Goal: Entertainment & Leisure: Consume media (video, audio)

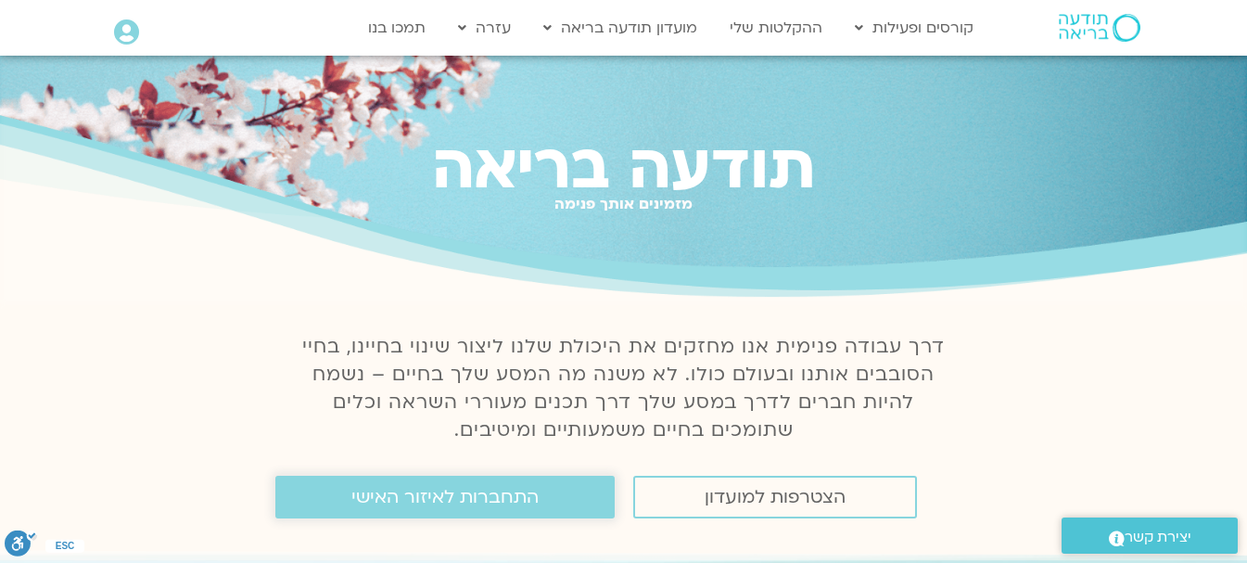
click at [400, 503] on span "התחברות לאיזור האישי" at bounding box center [444, 497] width 187 height 20
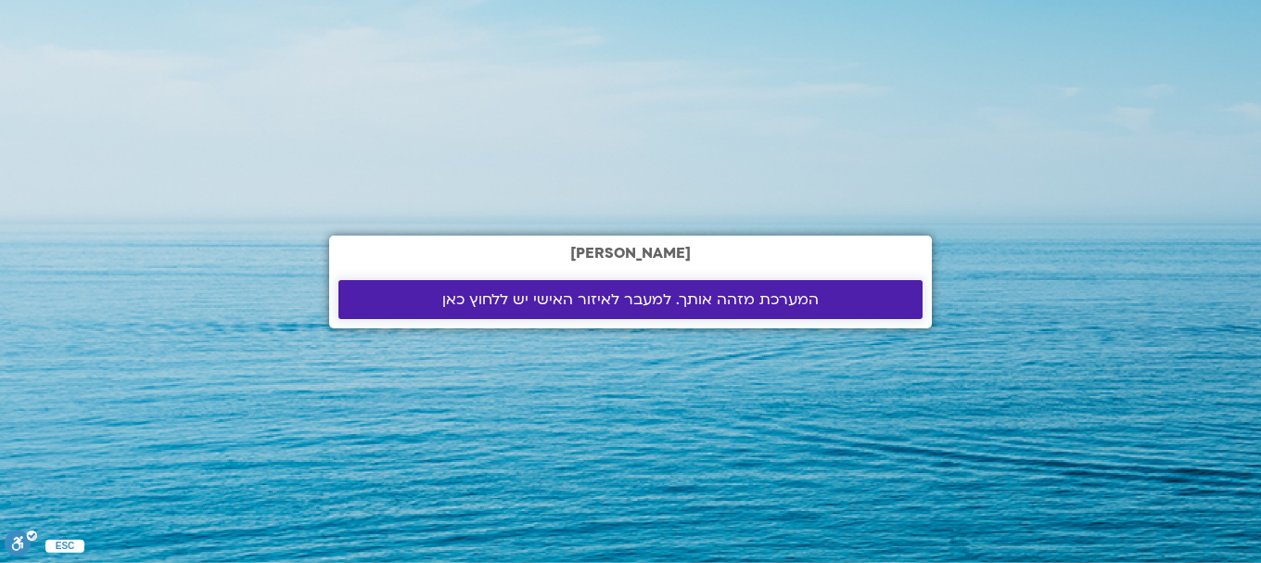
click at [627, 304] on span "המערכת מזהה אותך. למעבר לאיזור האישי יש ללחוץ כאן" at bounding box center [630, 299] width 376 height 17
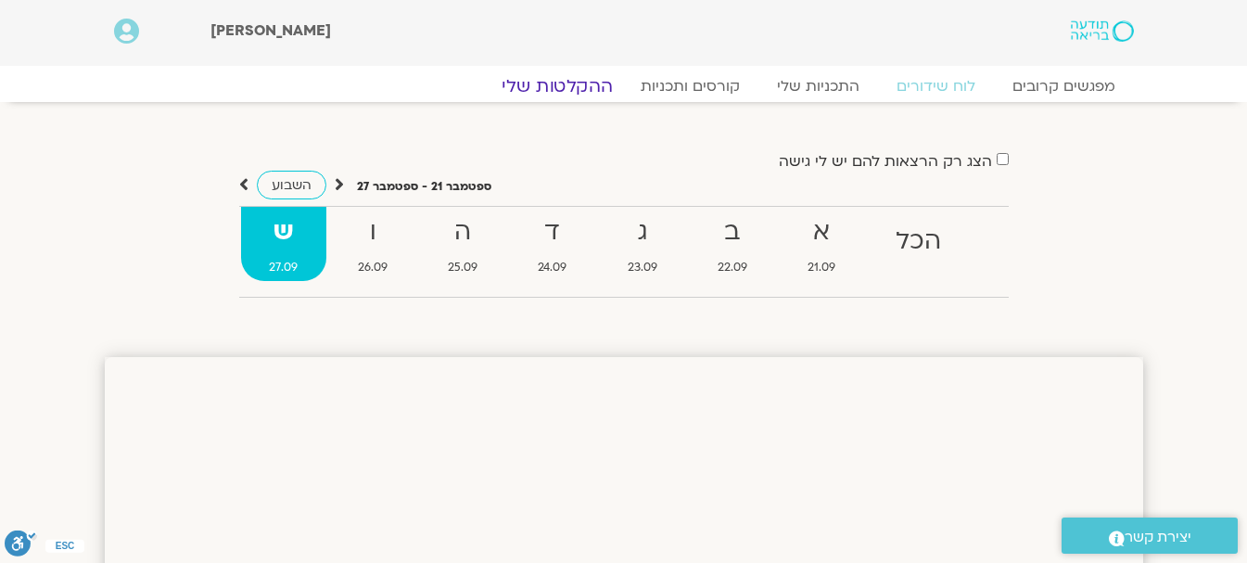
click at [572, 83] on link "ההקלטות שלי" at bounding box center [557, 86] width 156 height 22
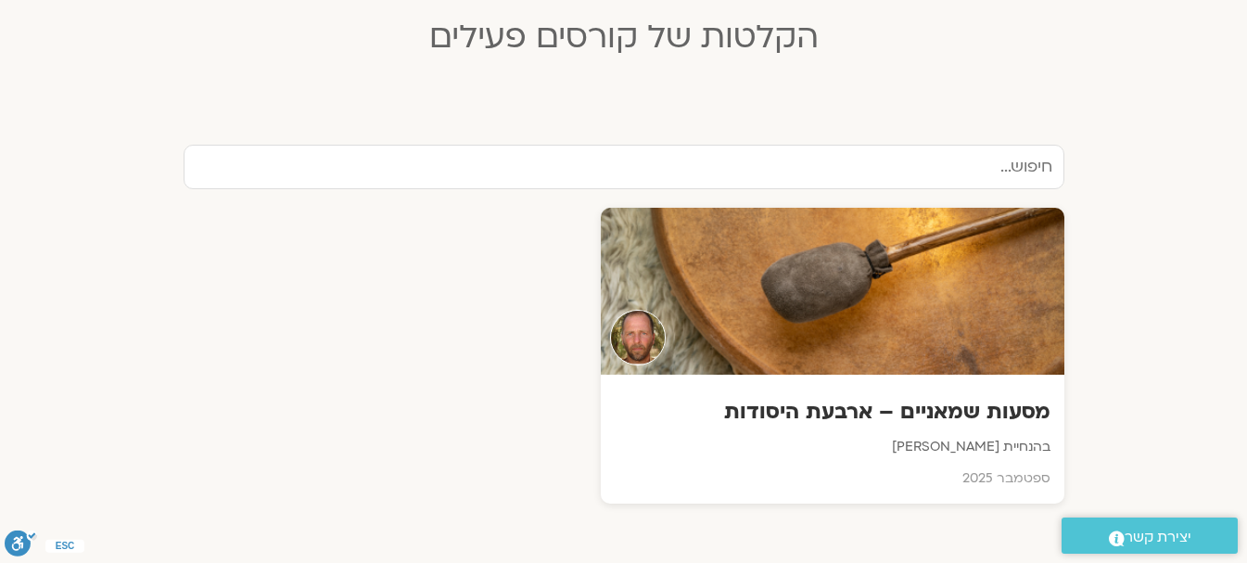
scroll to position [556, 0]
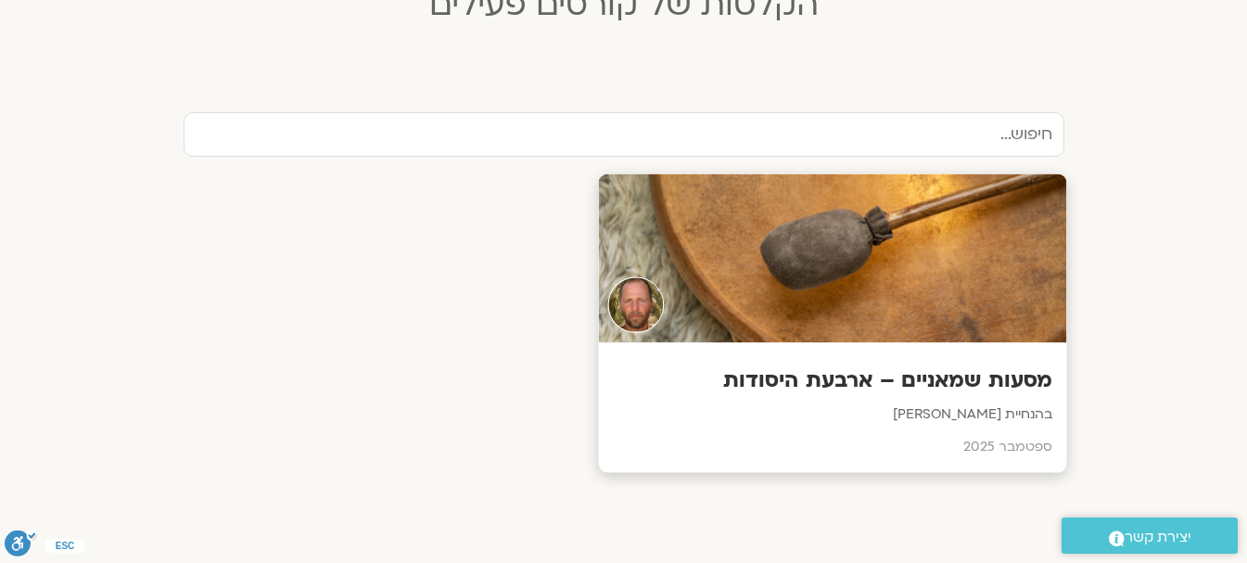
click at [872, 288] on div at bounding box center [832, 258] width 468 height 169
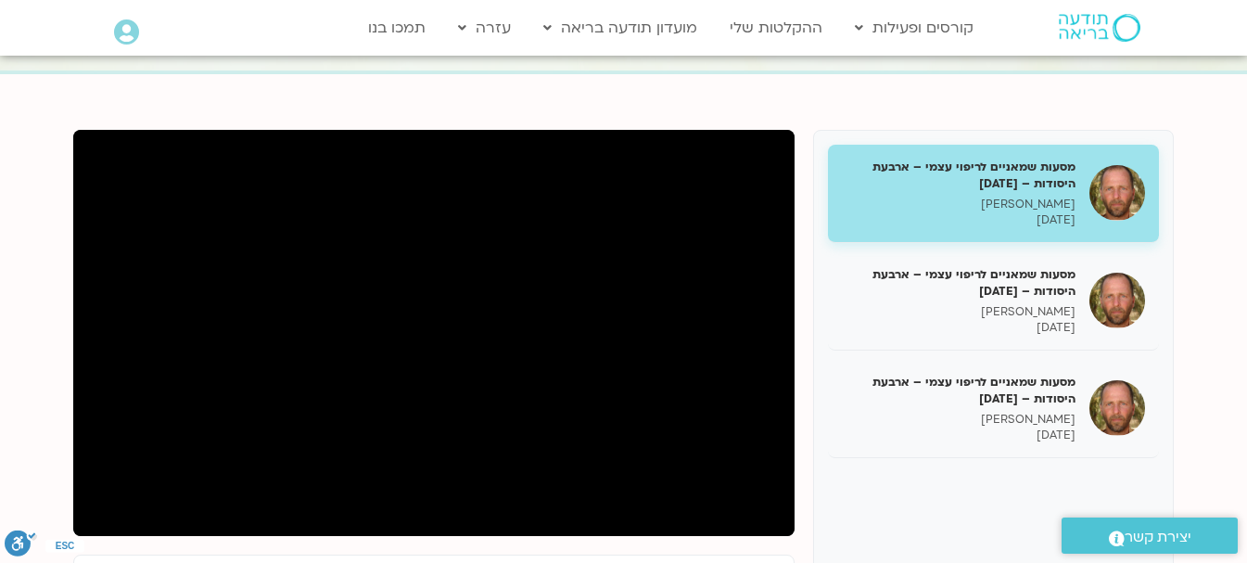
scroll to position [185, 0]
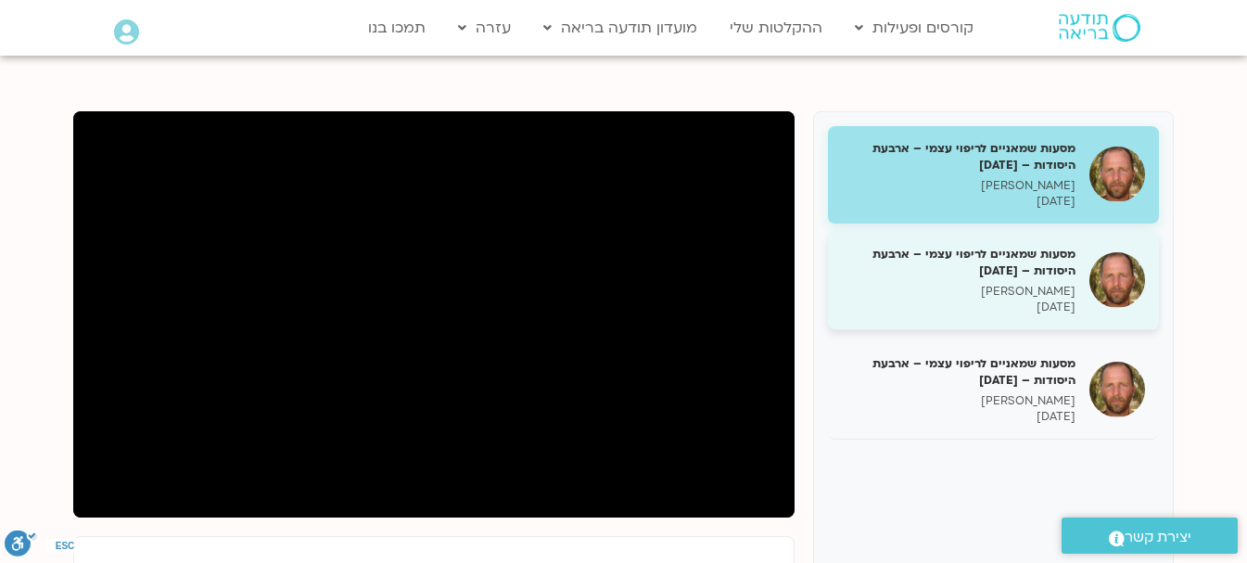
click at [1025, 278] on h5 "מסעות שמאניים לריפוי עצמי – ארבעת היסודות – [DATE]" at bounding box center [959, 262] width 234 height 33
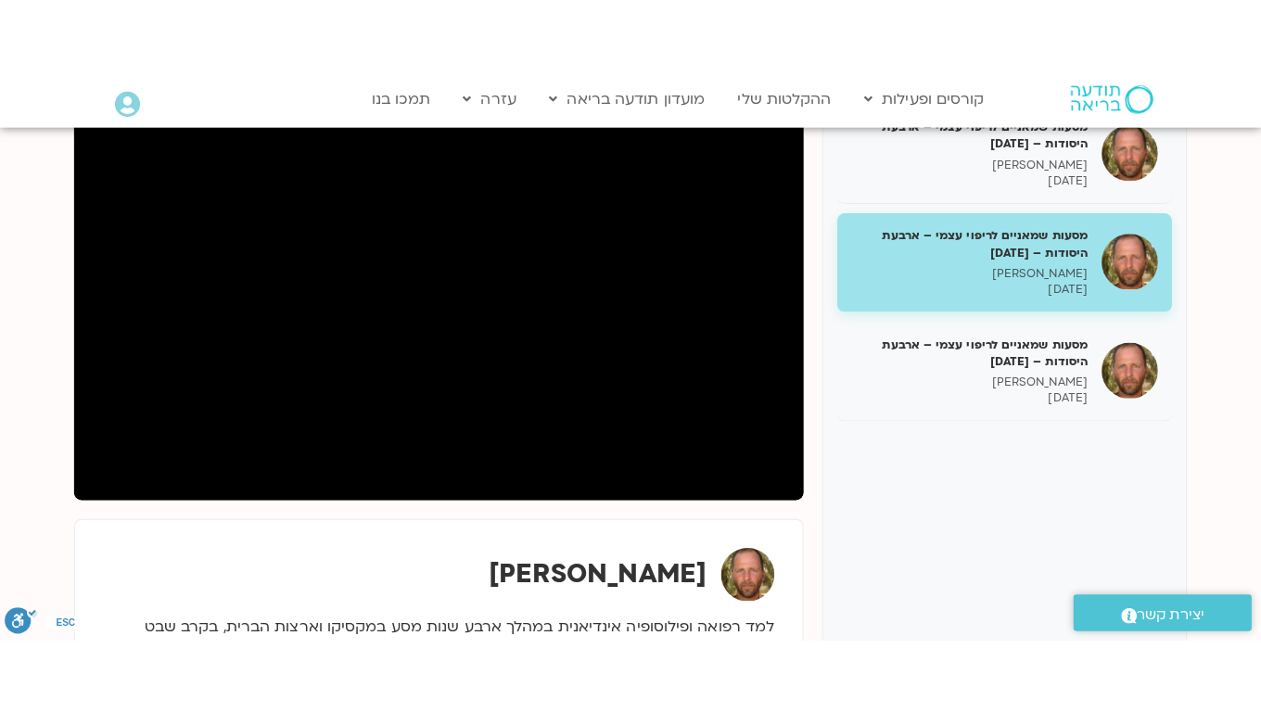
scroll to position [278, 0]
